Goal: Submit feedback/report problem

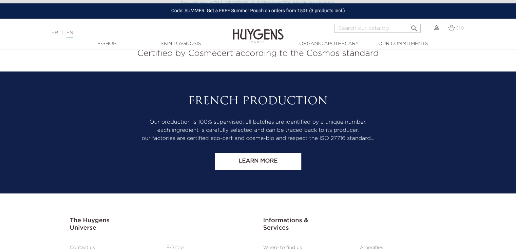
scroll to position [2853, 0]
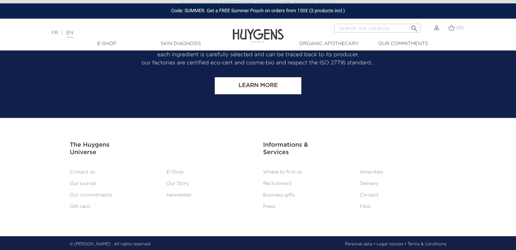
click at [369, 193] on link "Contact" at bounding box center [369, 195] width 19 height 5
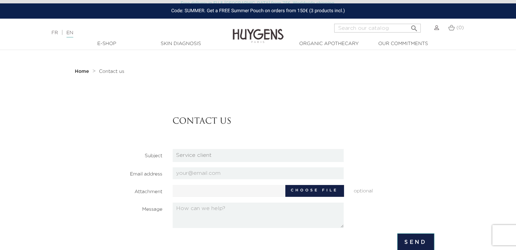
scroll to position [34, 0]
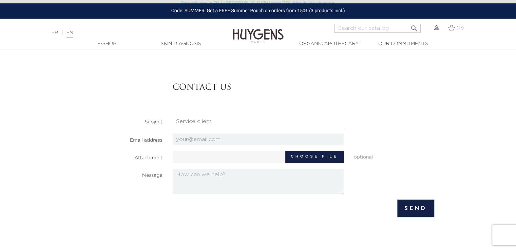
click at [209, 122] on select "HQ Job applications Partnerships Press Relations Retail Job Applications Servic…" at bounding box center [258, 121] width 171 height 13
select select "1"
click at [173, 115] on select "HQ Job applications Partnerships Press Relations Retail Job Applications Servic…" at bounding box center [258, 121] width 171 height 13
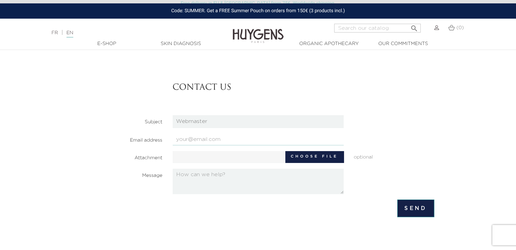
click at [199, 141] on input "email" at bounding box center [258, 140] width 171 height 12
type input "[EMAIL_ADDRESS][DOMAIN_NAME]"
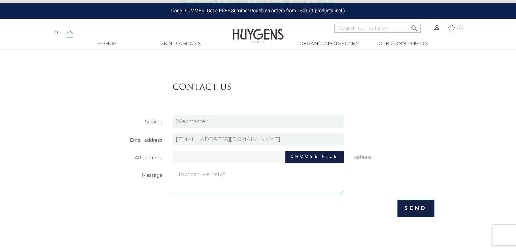
click at [203, 183] on textarea at bounding box center [258, 181] width 171 height 25
paste textarea "Welcome to the ultimate offer to boost your online presence in the fashion worl…"
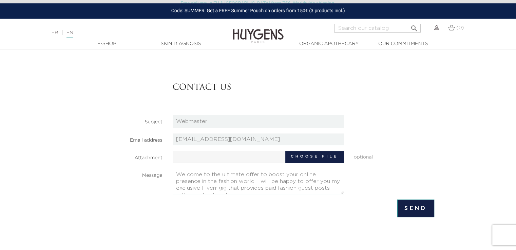
scroll to position [119, 0]
type textarea "Welcome to the ultimate offer to boost your online presence in the fashion worl…"
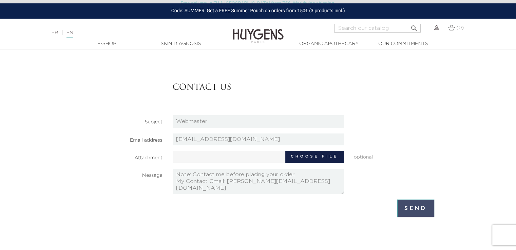
click at [410, 207] on input "Send" at bounding box center [415, 209] width 37 height 18
